Goal: Complete application form: Complete application form

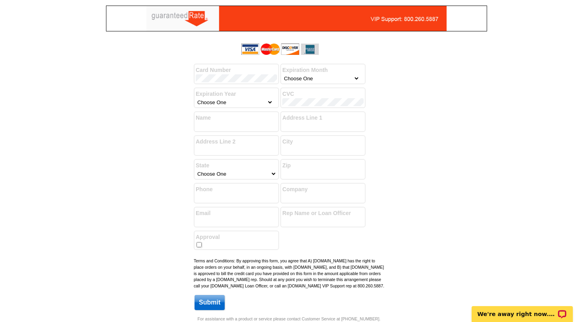
click at [446, 212] on div "Success! You have successfully submitted your billing information. Add another …" at bounding box center [288, 177] width 381 height 275
select select "10"
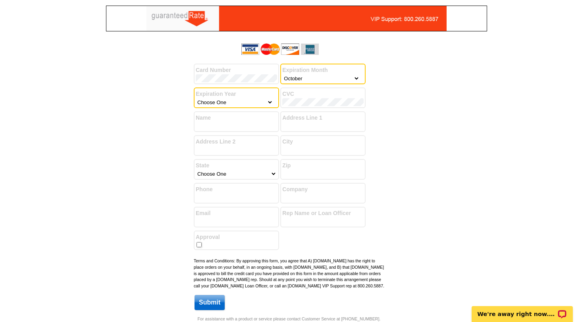
select select "2030"
click at [301, 98] on label "CVC" at bounding box center [322, 94] width 81 height 8
type input "[PERSON_NAME] [PERSON_NAME]"
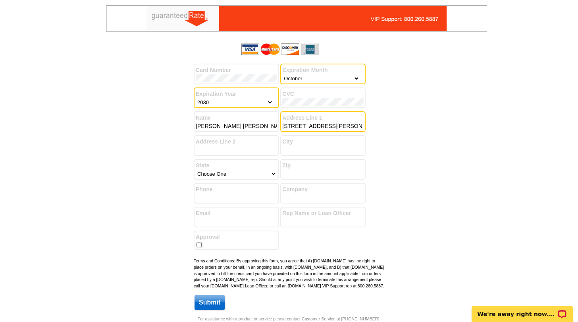
type input "[STREET_ADDRESS][PERSON_NAME]"
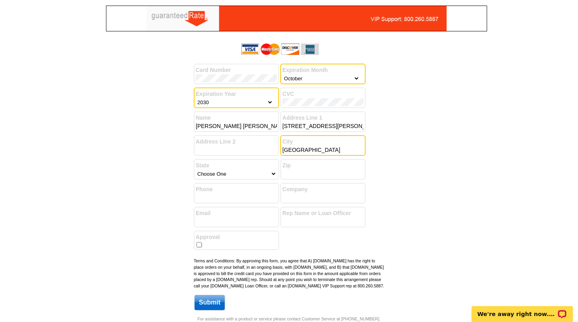
type input "[GEOGRAPHIC_DATA]"
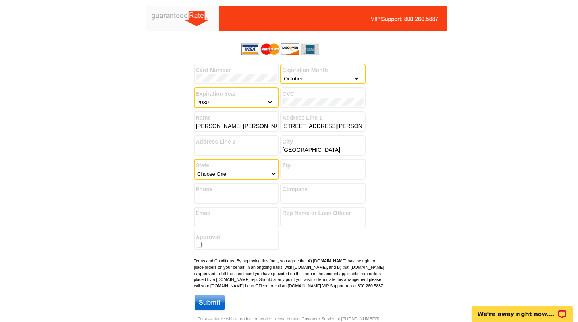
select select "36"
type input "44109"
type input "4405396347"
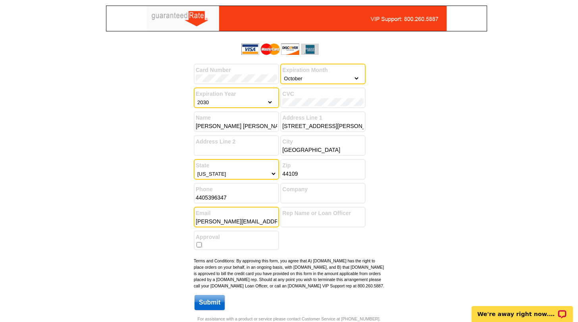
type input "[PERSON_NAME][EMAIL_ADDRESS][DOMAIN_NAME]"
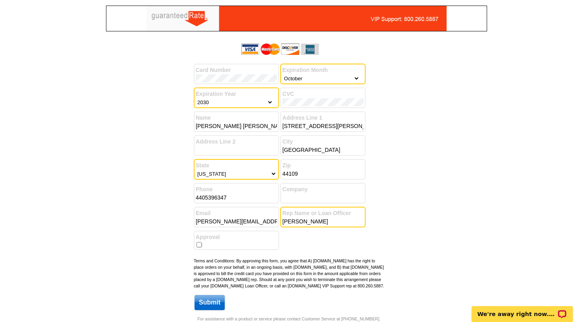
type input "[PERSON_NAME]"
click at [200, 245] on input "checkbox" at bounding box center [199, 244] width 5 height 5
checkbox input "true"
click at [209, 310] on input "Submit" at bounding box center [210, 302] width 30 height 15
